Goal: Check status: Check status

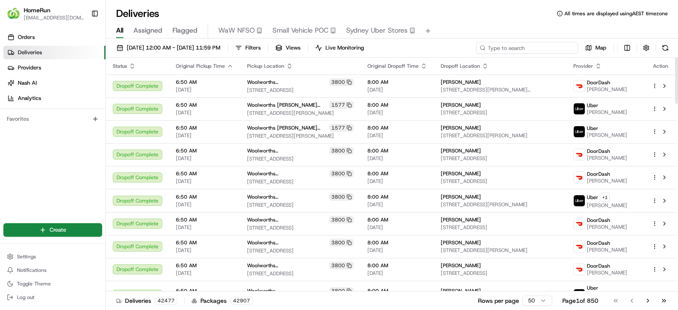
click at [552, 47] on input at bounding box center [527, 48] width 102 height 12
paste input "265828476"
type input "265828476"
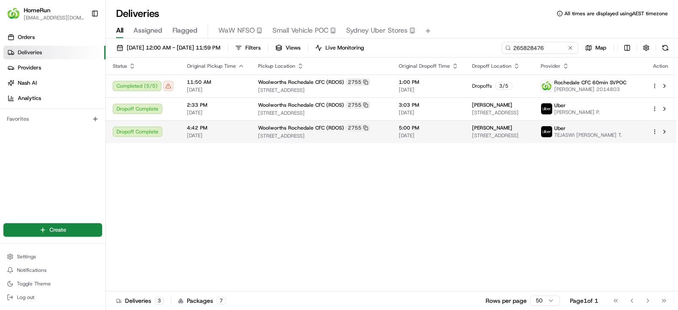
click at [392, 136] on td "5:00 PM [DATE]" at bounding box center [428, 131] width 73 height 23
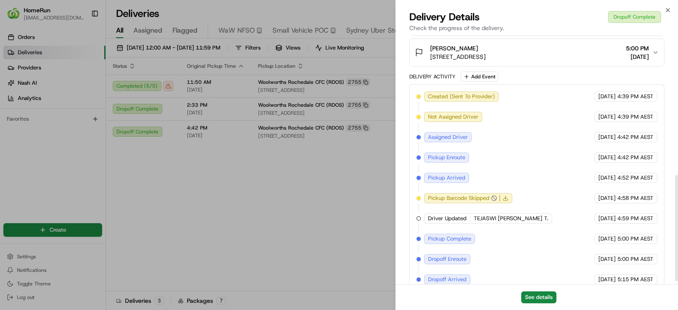
scroll to position [333, 0]
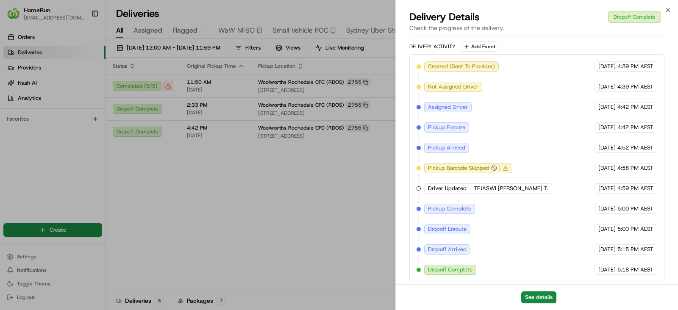
copy div "5:18 PM A"
copy div "5:18 PM"
drag, startPoint x: 615, startPoint y: 268, endPoint x: 455, endPoint y: 127, distance: 212.7
click at [641, 268] on div "[DATE] 5:18 PM AEST" at bounding box center [625, 270] width 63 height 10
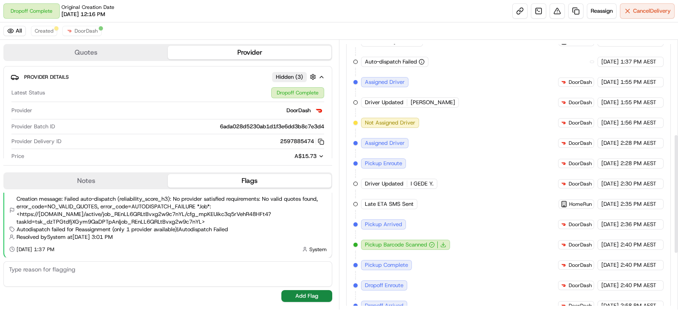
scroll to position [338, 0]
